Goal: Check status: Check status

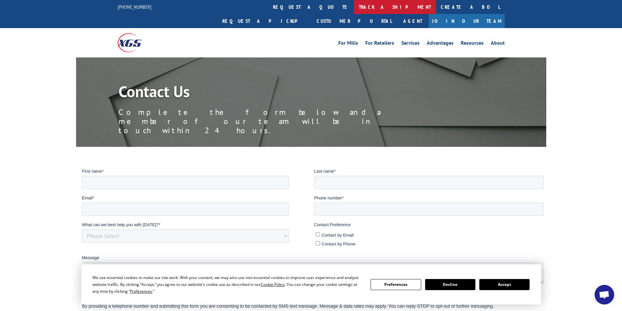
click at [354, 8] on link "track a shipment" at bounding box center [395, 7] width 82 height 14
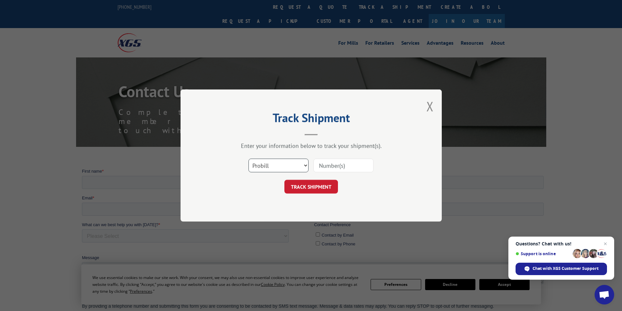
click at [298, 166] on select "Select category... Probill BOL PO" at bounding box center [279, 166] width 60 height 14
select select "bol"
click at [249, 159] on select "Select category... Probill BOL PO" at bounding box center [279, 166] width 60 height 14
click at [339, 169] on input at bounding box center [344, 166] width 60 height 14
type input "5097207"
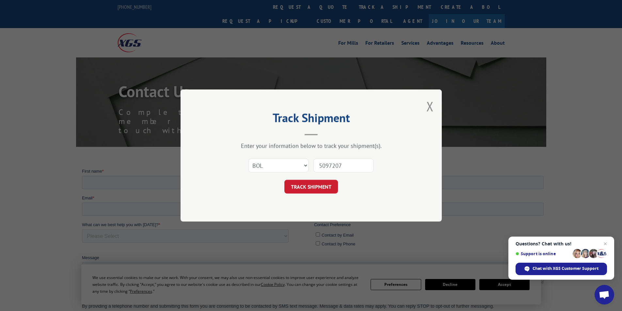
click button "TRACK SHIPMENT" at bounding box center [312, 187] width 54 height 14
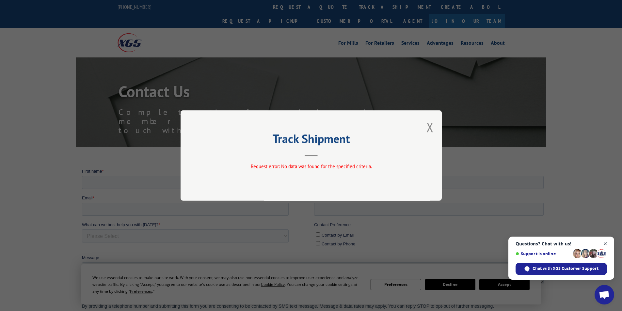
click at [607, 245] on span "Open chat" at bounding box center [606, 244] width 8 height 8
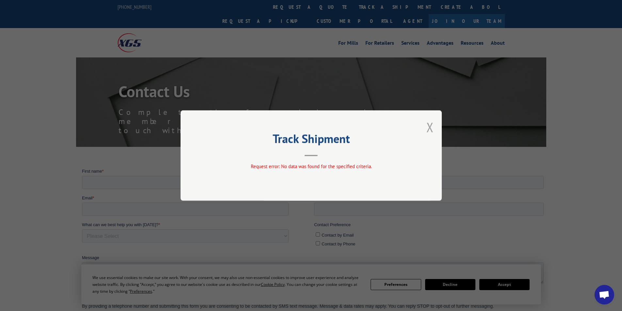
click at [428, 124] on button "Close modal" at bounding box center [430, 127] width 7 height 17
